Goal: Task Accomplishment & Management: Manage account settings

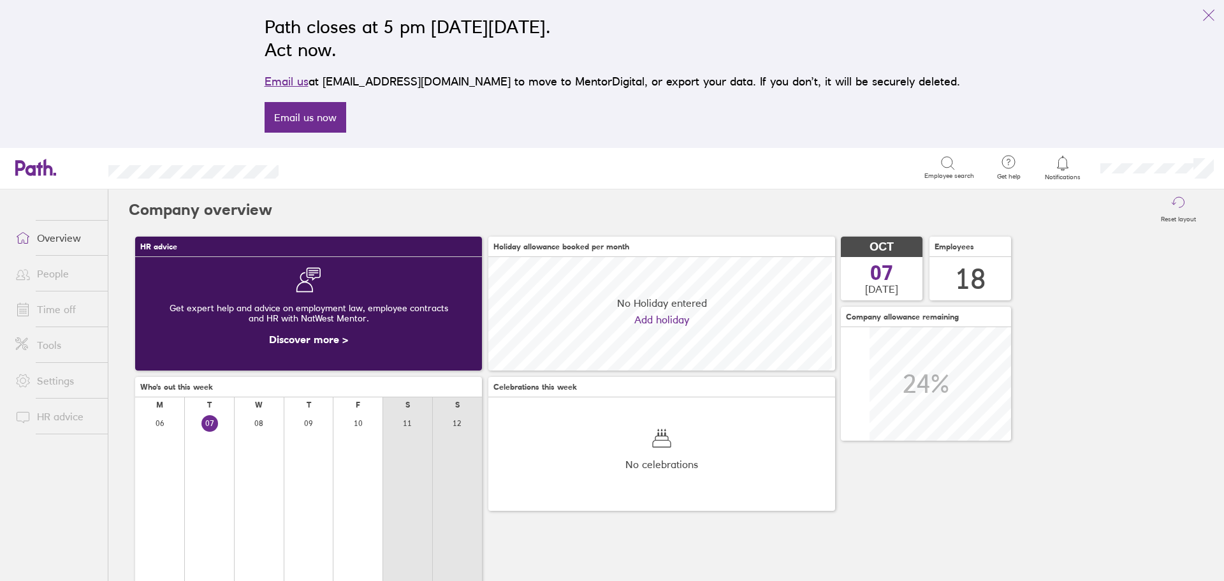
scroll to position [113, 347]
click at [1211, 18] on icon "link" at bounding box center [1208, 15] width 15 height 15
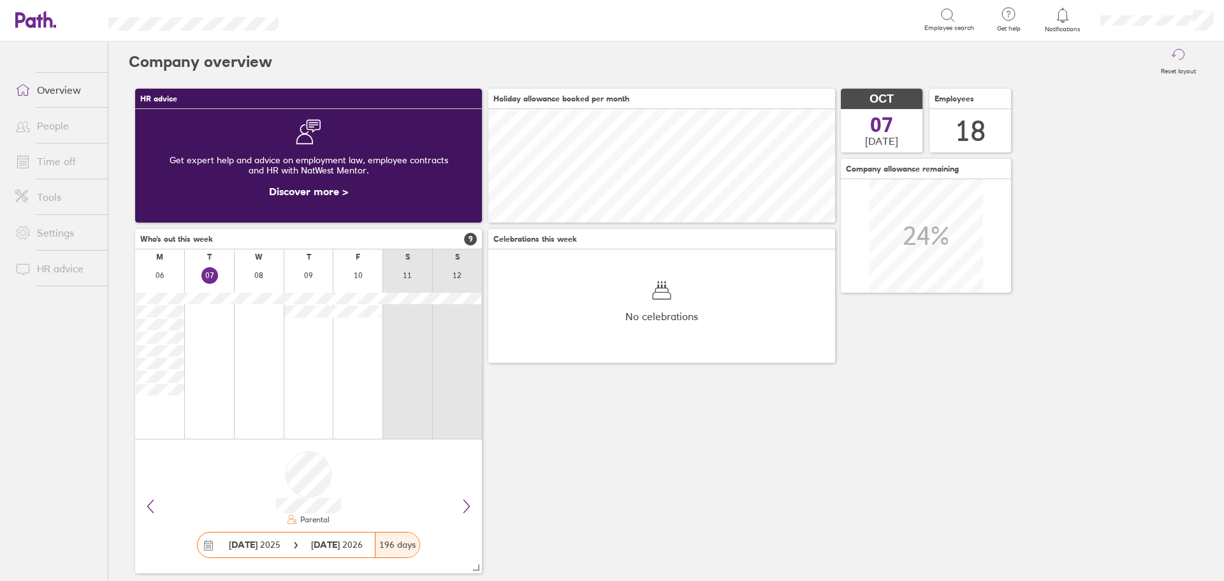
click at [71, 156] on link "Time off" at bounding box center [56, 162] width 103 height 26
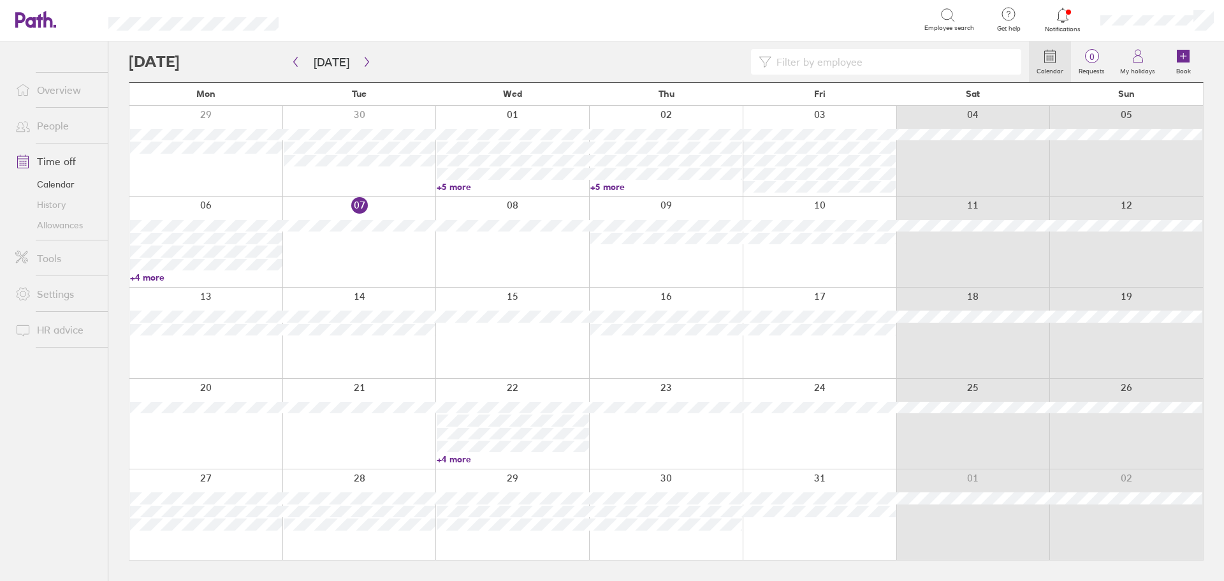
click at [383, 242] on div at bounding box center [359, 242] width 154 height 91
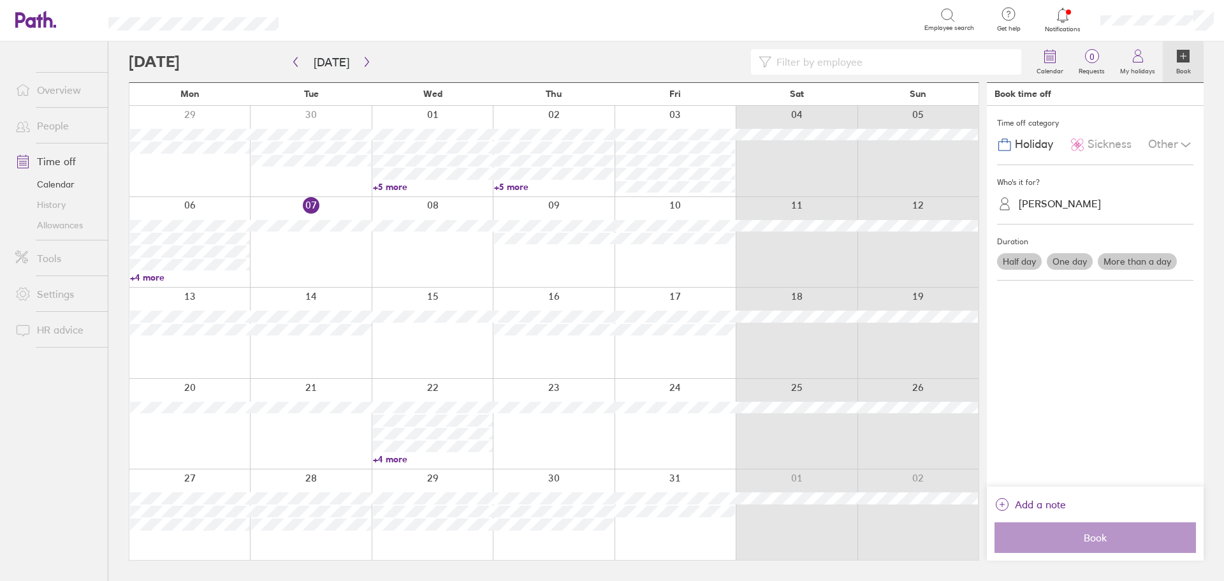
click at [1104, 147] on span "Sickness" at bounding box center [1110, 144] width 44 height 13
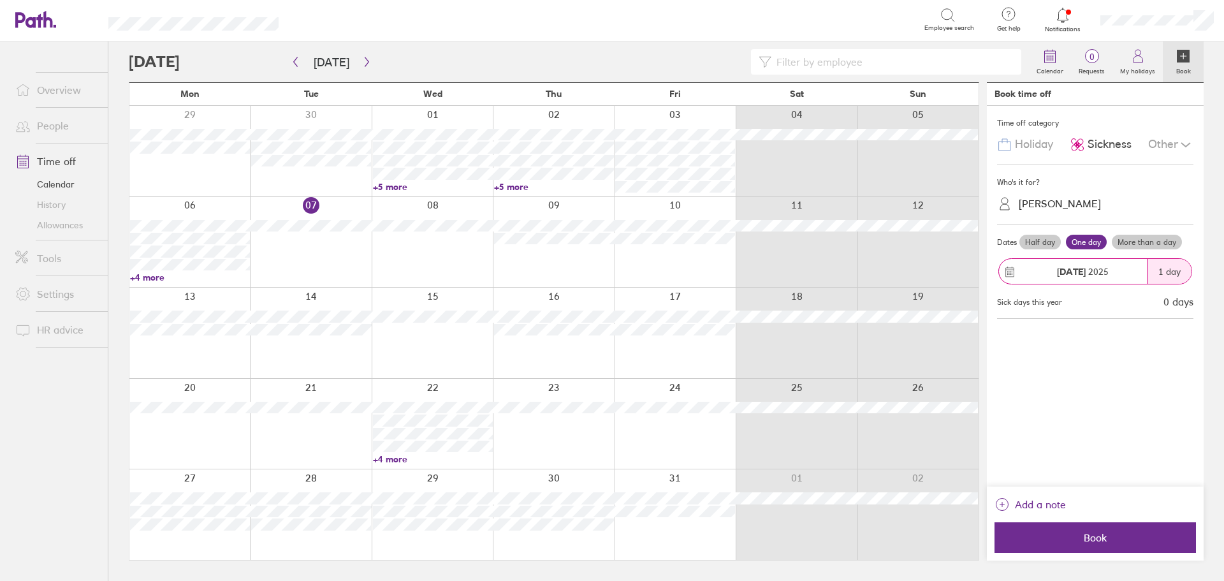
click at [1078, 203] on div "[PERSON_NAME]" at bounding box center [1060, 204] width 82 height 12
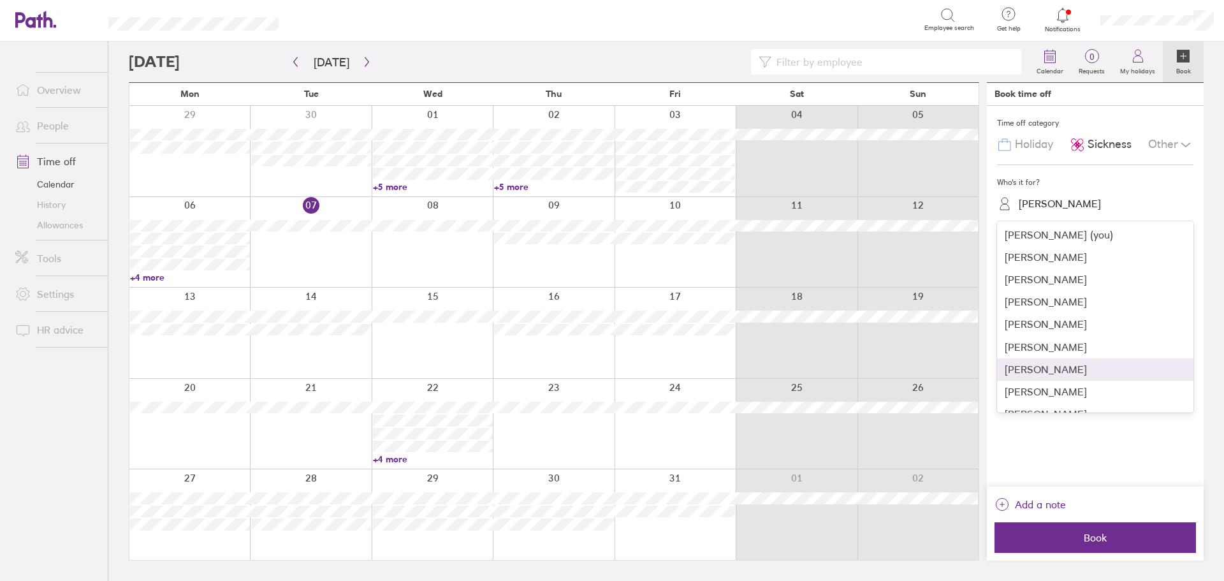
click at [1091, 374] on div "[PERSON_NAME]" at bounding box center [1095, 369] width 196 height 22
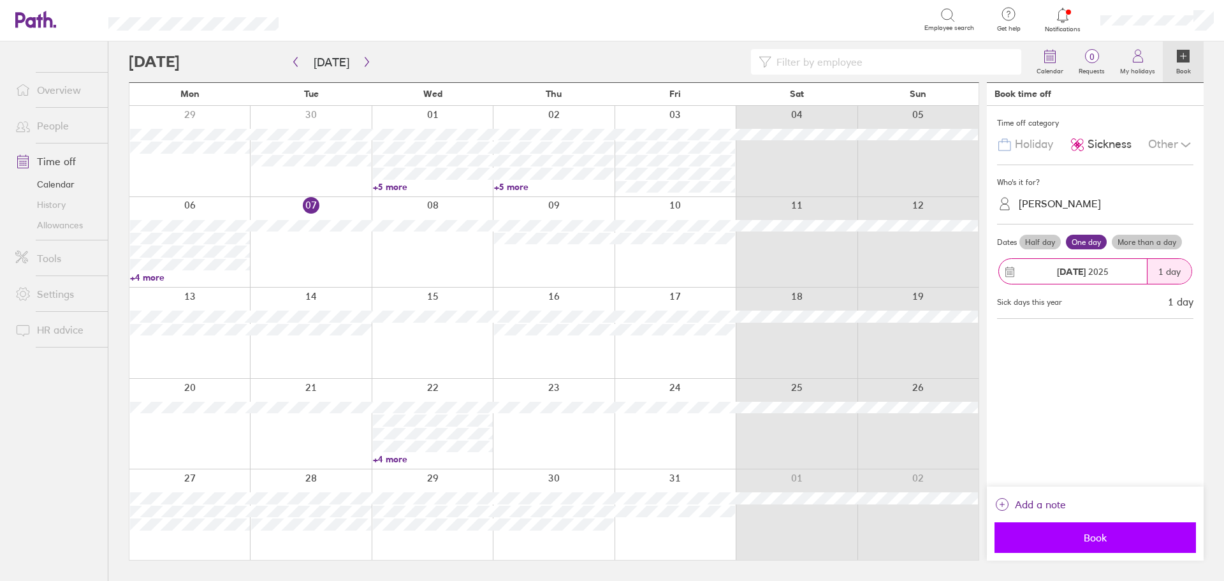
click at [1123, 545] on button "Book" at bounding box center [1095, 537] width 201 height 31
